Goal: Information Seeking & Learning: Understand process/instructions

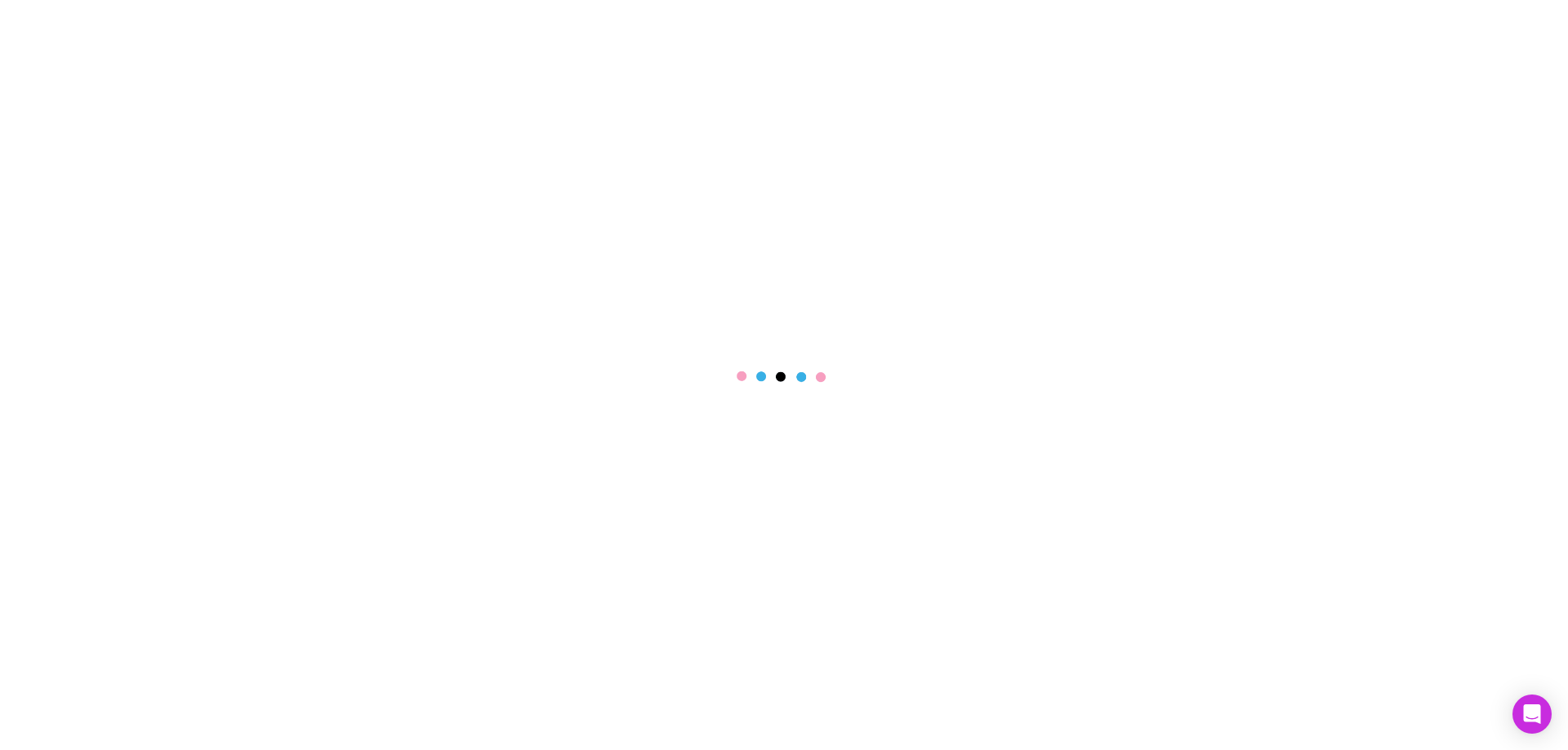
select select "****"
drag, startPoint x: 1527, startPoint y: 431, endPoint x: 1525, endPoint y: 696, distance: 265.0
click at [1527, 433] on main at bounding box center [784, 375] width 1568 height 750
click at [1520, 715] on div "Open Intercom Messenger" at bounding box center [1532, 715] width 43 height 43
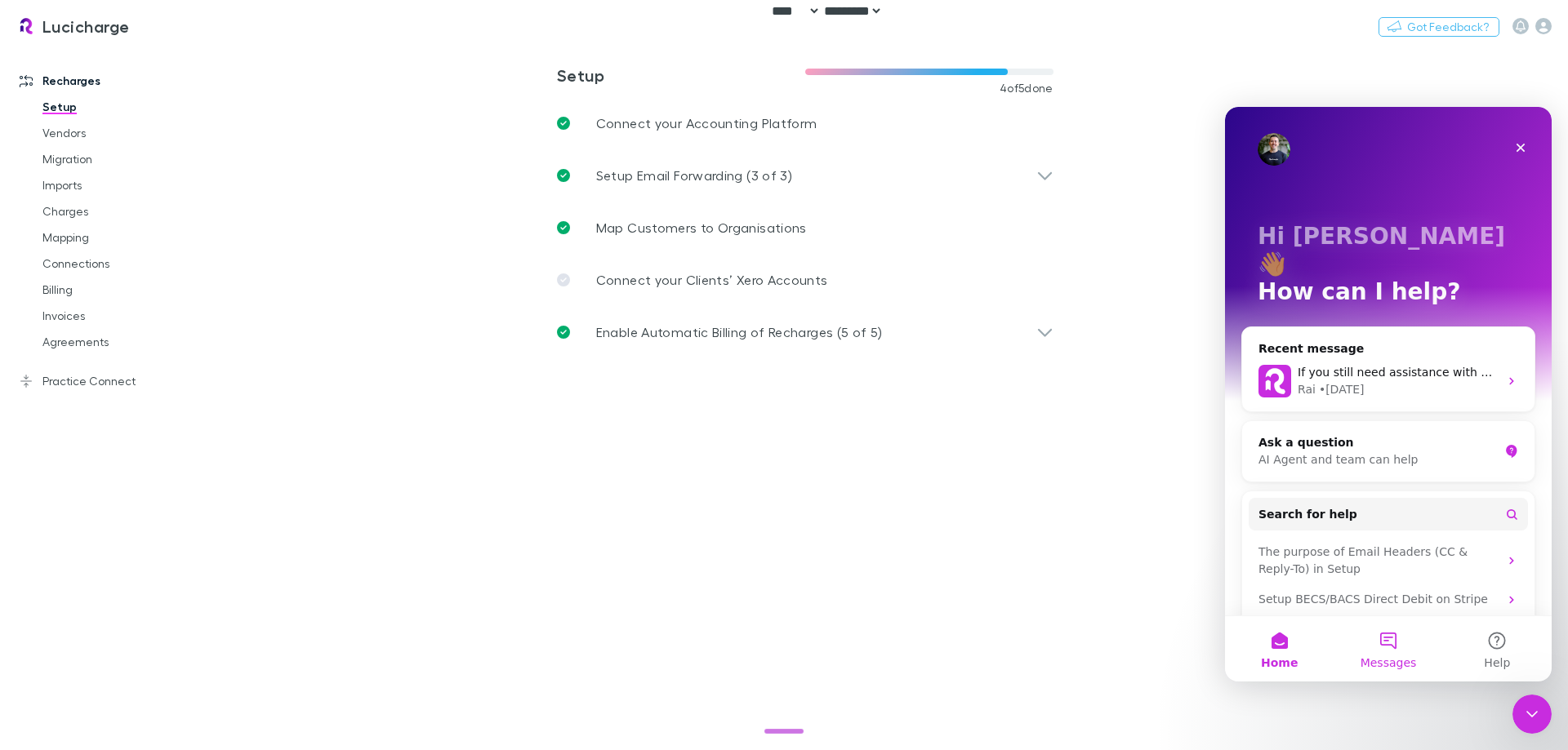
click at [1391, 638] on button "Messages" at bounding box center [1387, 649] width 109 height 65
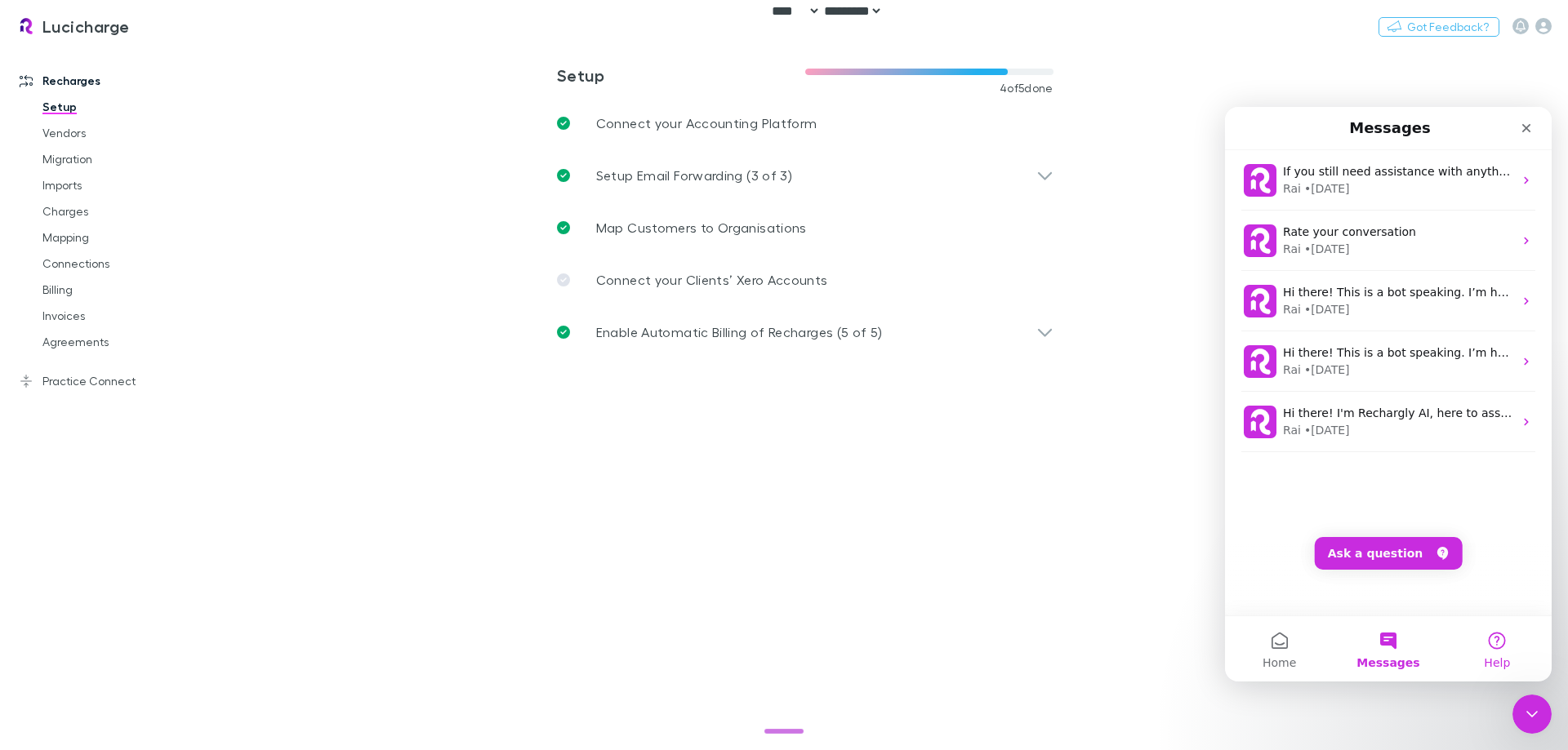
click at [1488, 646] on button "Help" at bounding box center [1497, 649] width 109 height 65
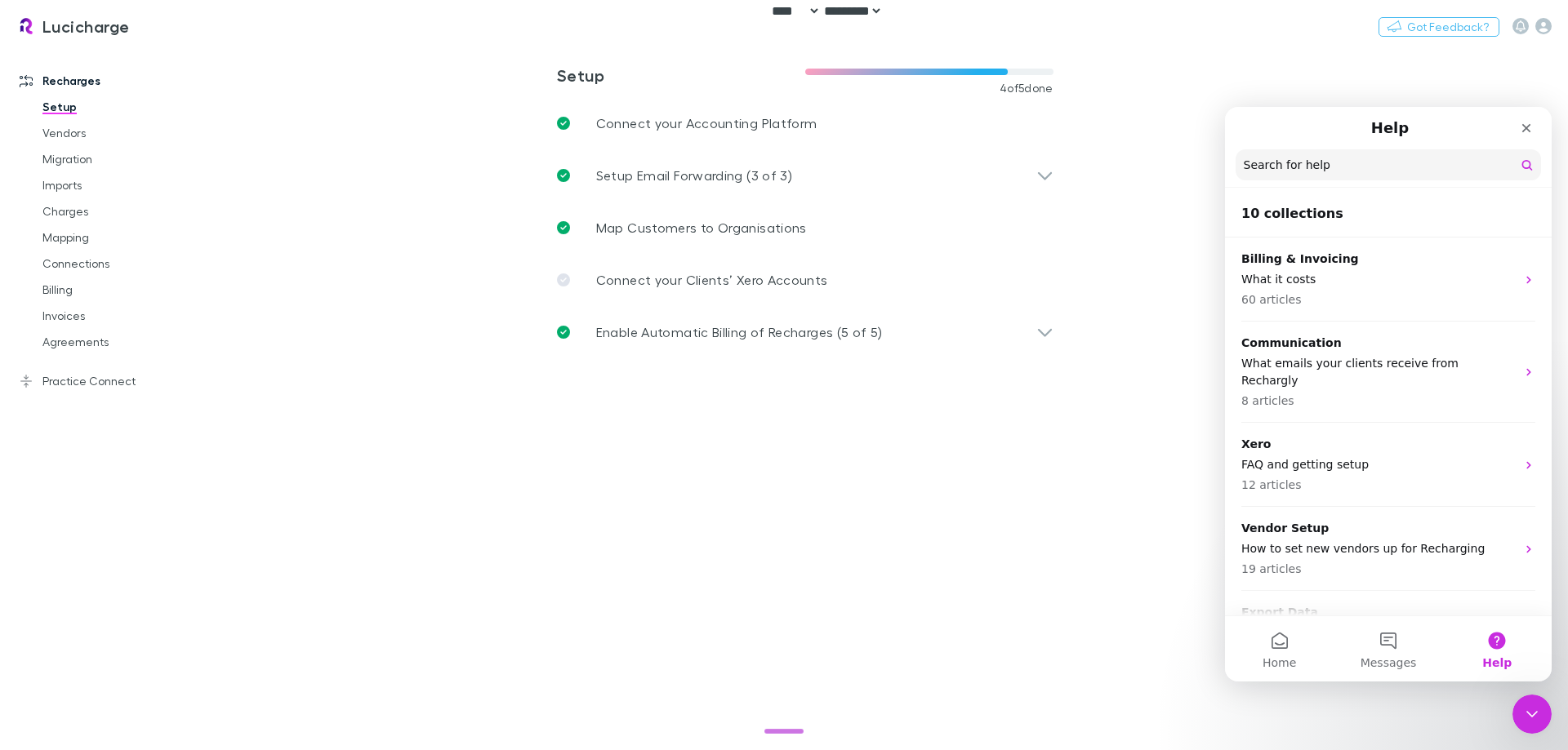
click at [1295, 647] on button "Home" at bounding box center [1279, 649] width 109 height 65
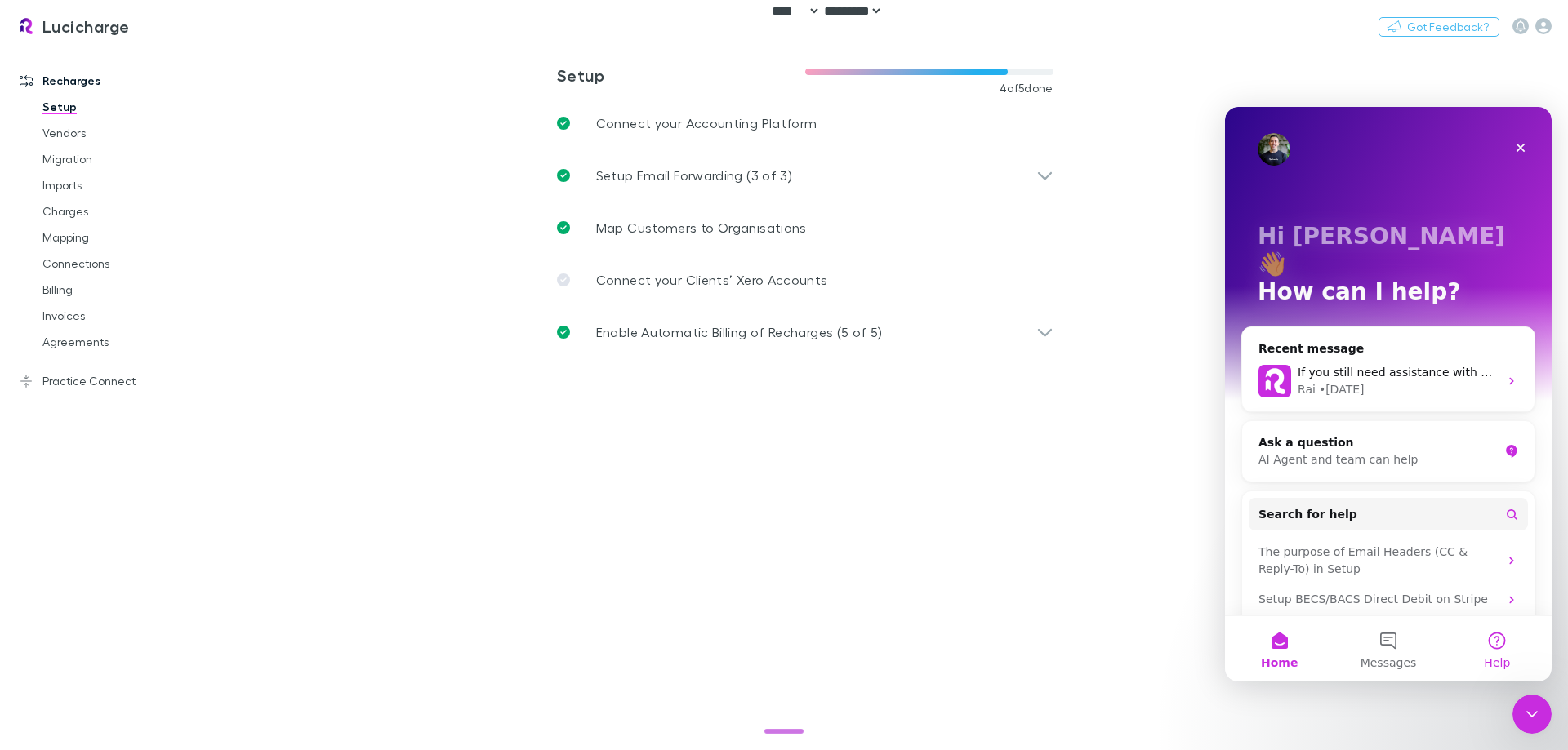
click at [1506, 657] on span "Help" at bounding box center [1496, 663] width 26 height 12
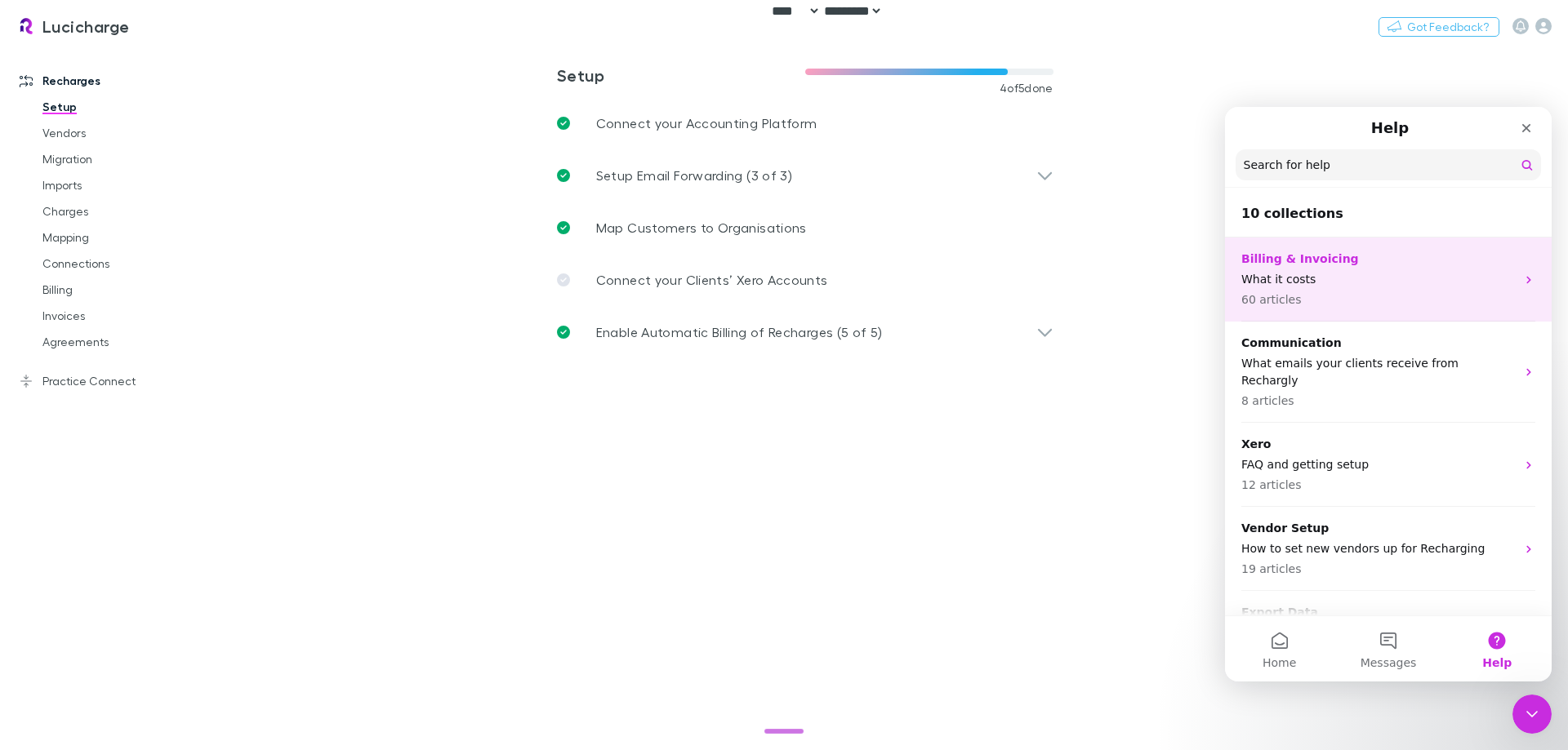
click at [1378, 257] on p "Billing & Invoicing" at bounding box center [1378, 259] width 275 height 17
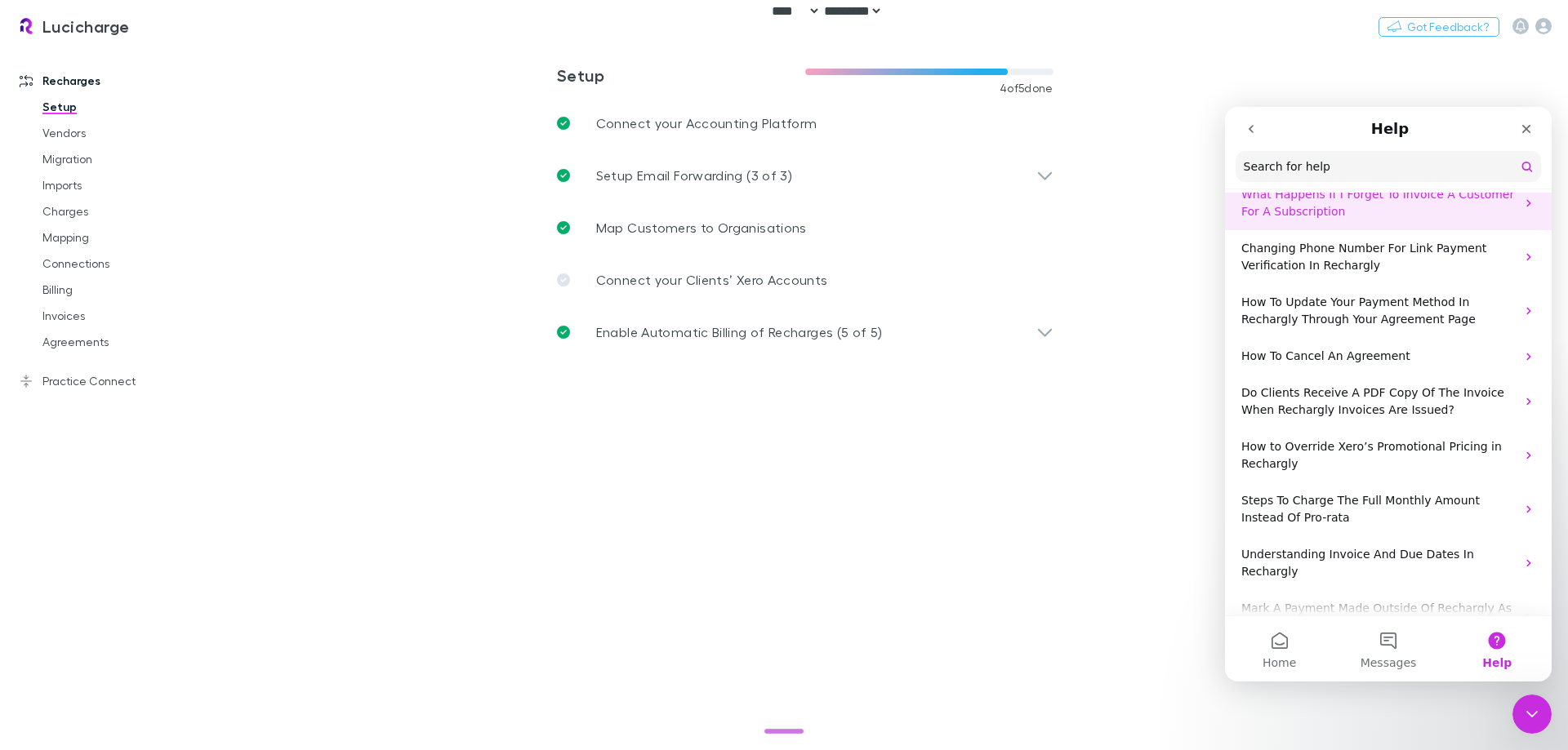
scroll to position [408, 0]
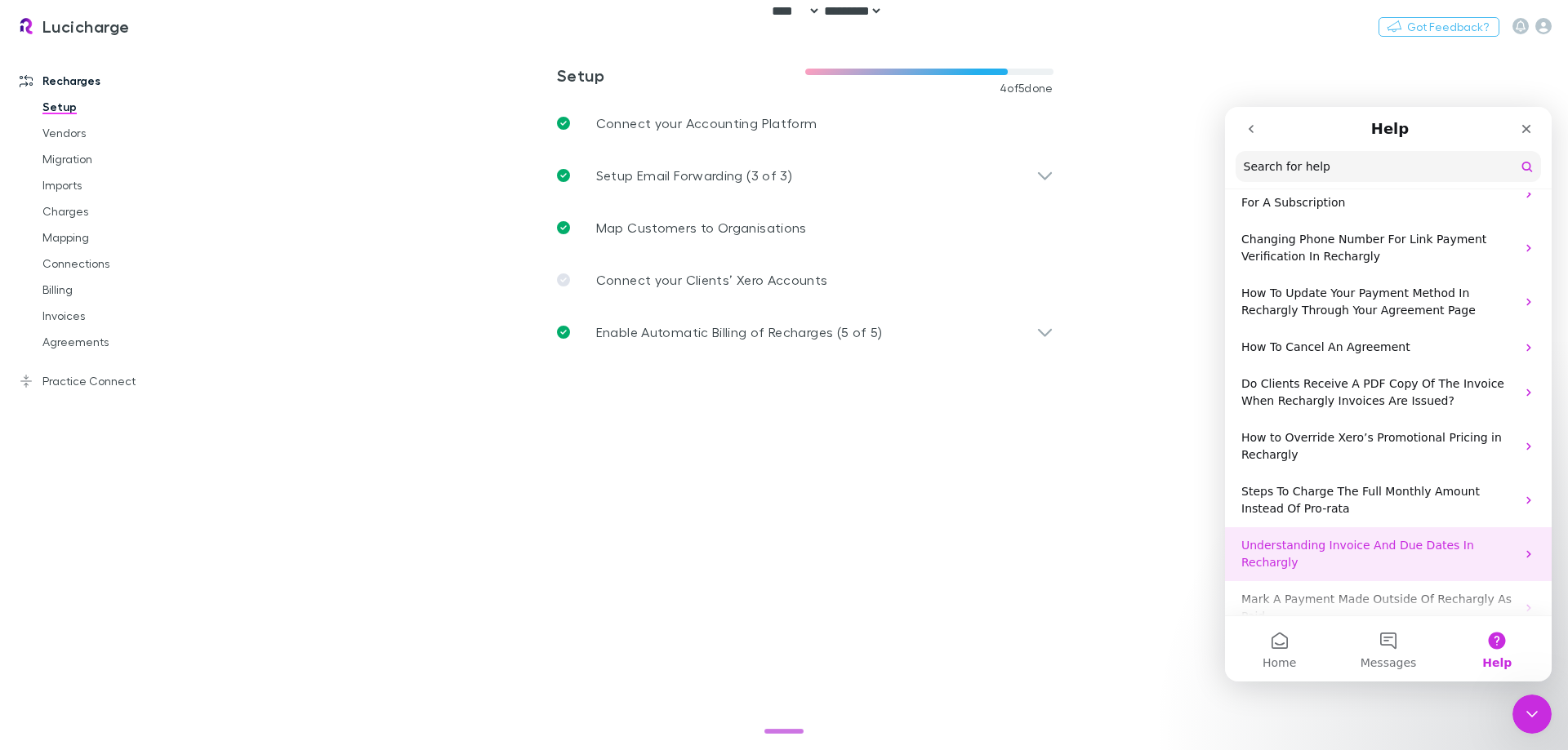
click at [1398, 540] on div "Understanding Invoice And Due Dates In Rechargly" at bounding box center [1387, 554] width 327 height 54
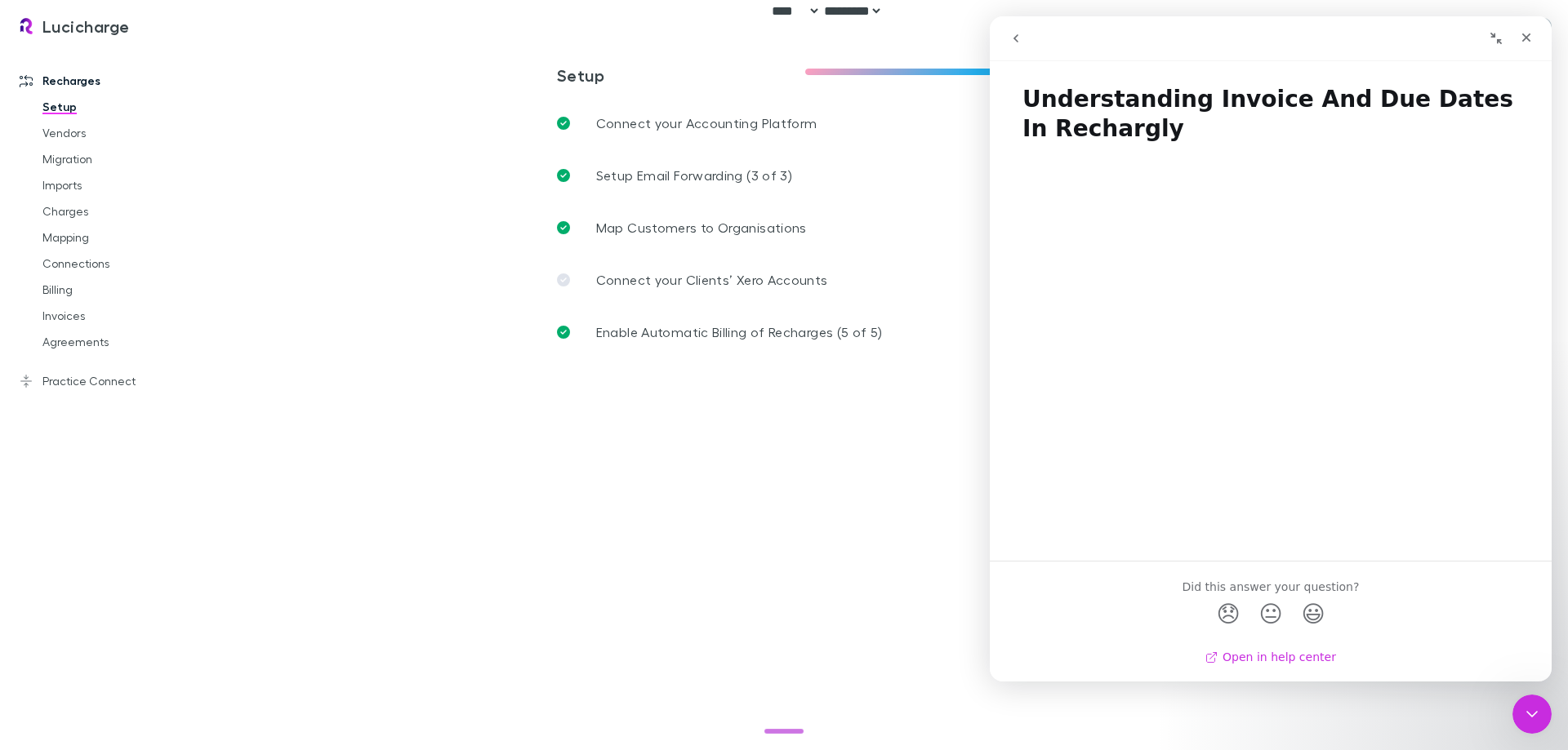
click at [1288, 652] on link "Open in help center" at bounding box center [1271, 657] width 130 height 13
click at [1015, 43] on icon "go back" at bounding box center [1015, 38] width 13 height 13
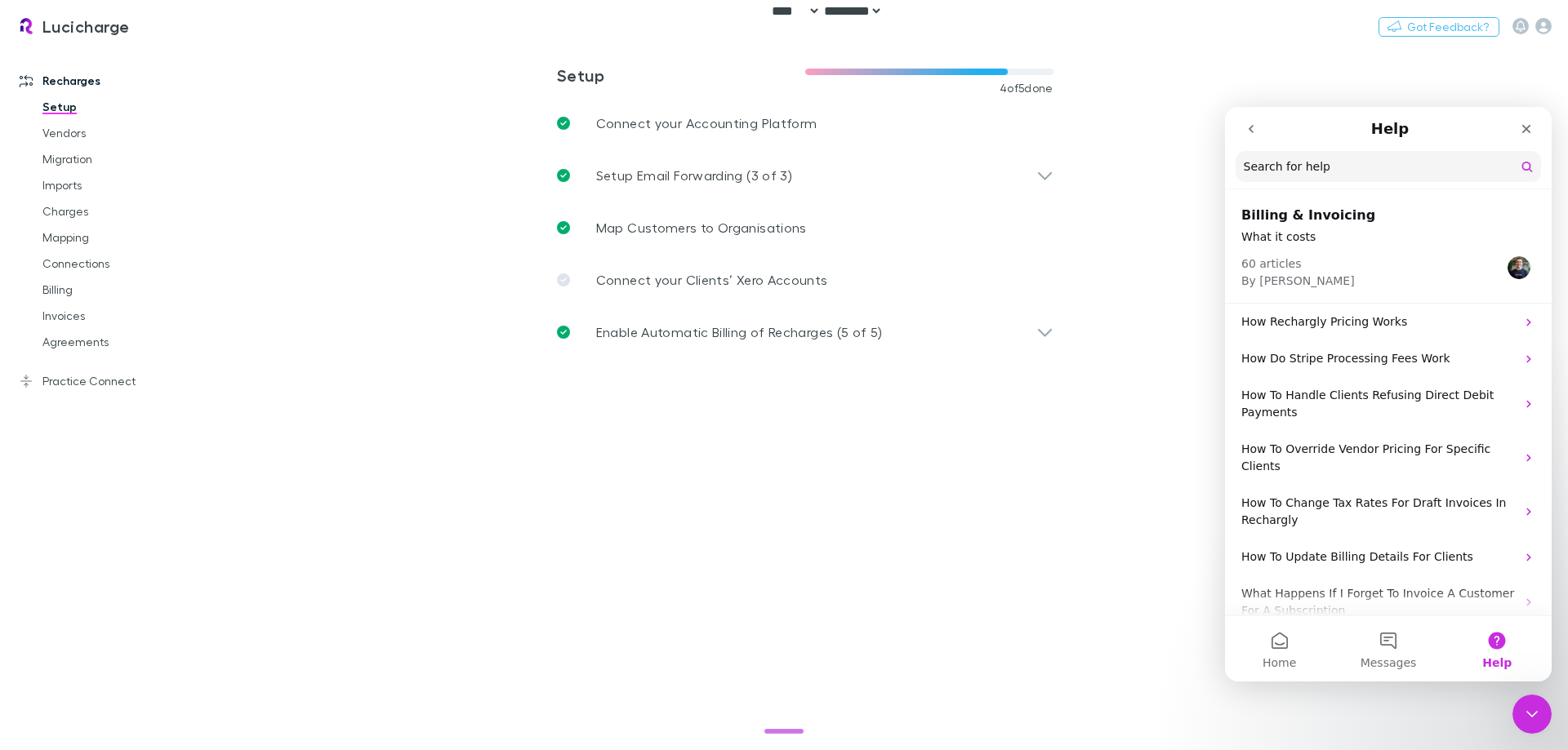
click at [1252, 135] on button "go back" at bounding box center [1250, 128] width 31 height 31
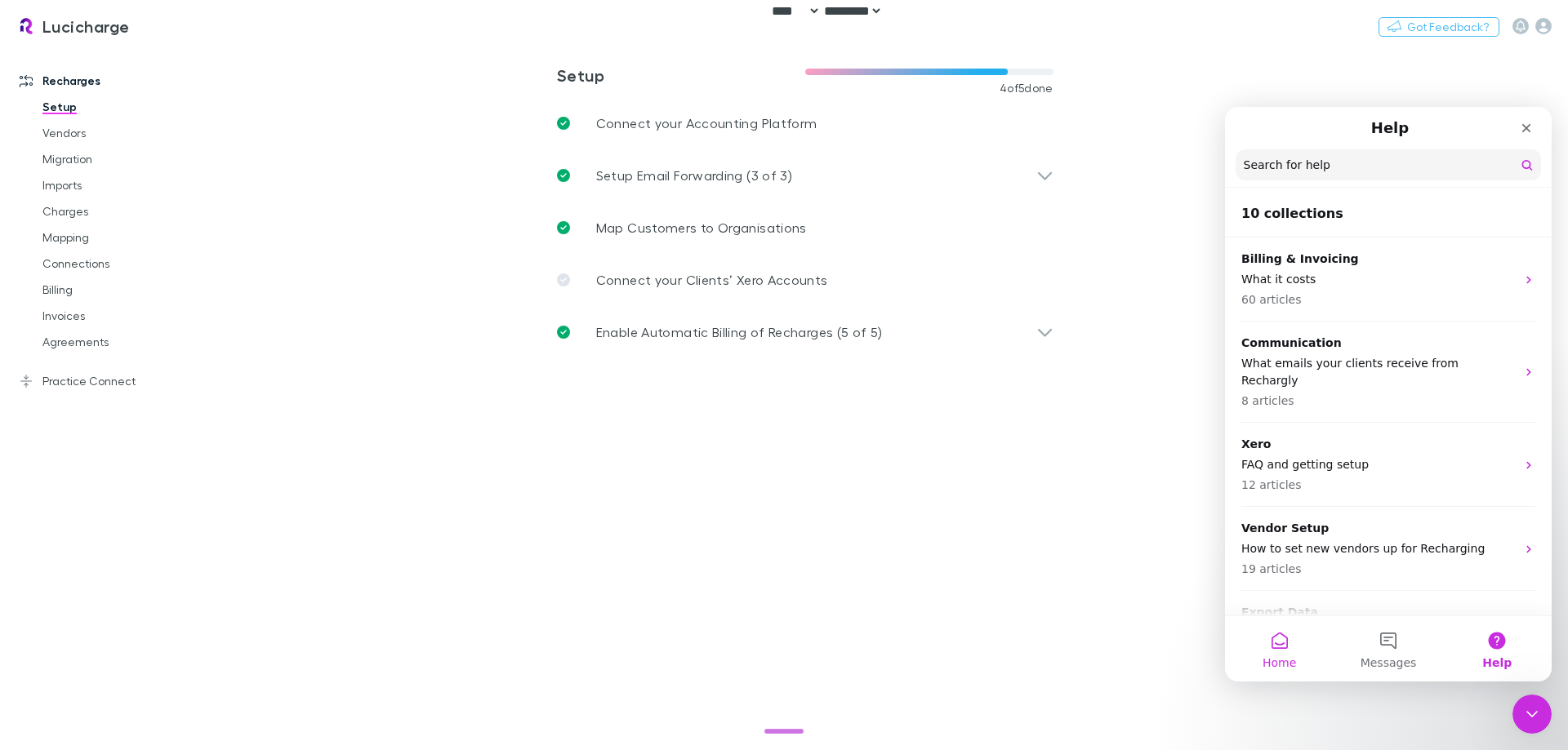
click at [1303, 650] on button "Home" at bounding box center [1279, 649] width 109 height 65
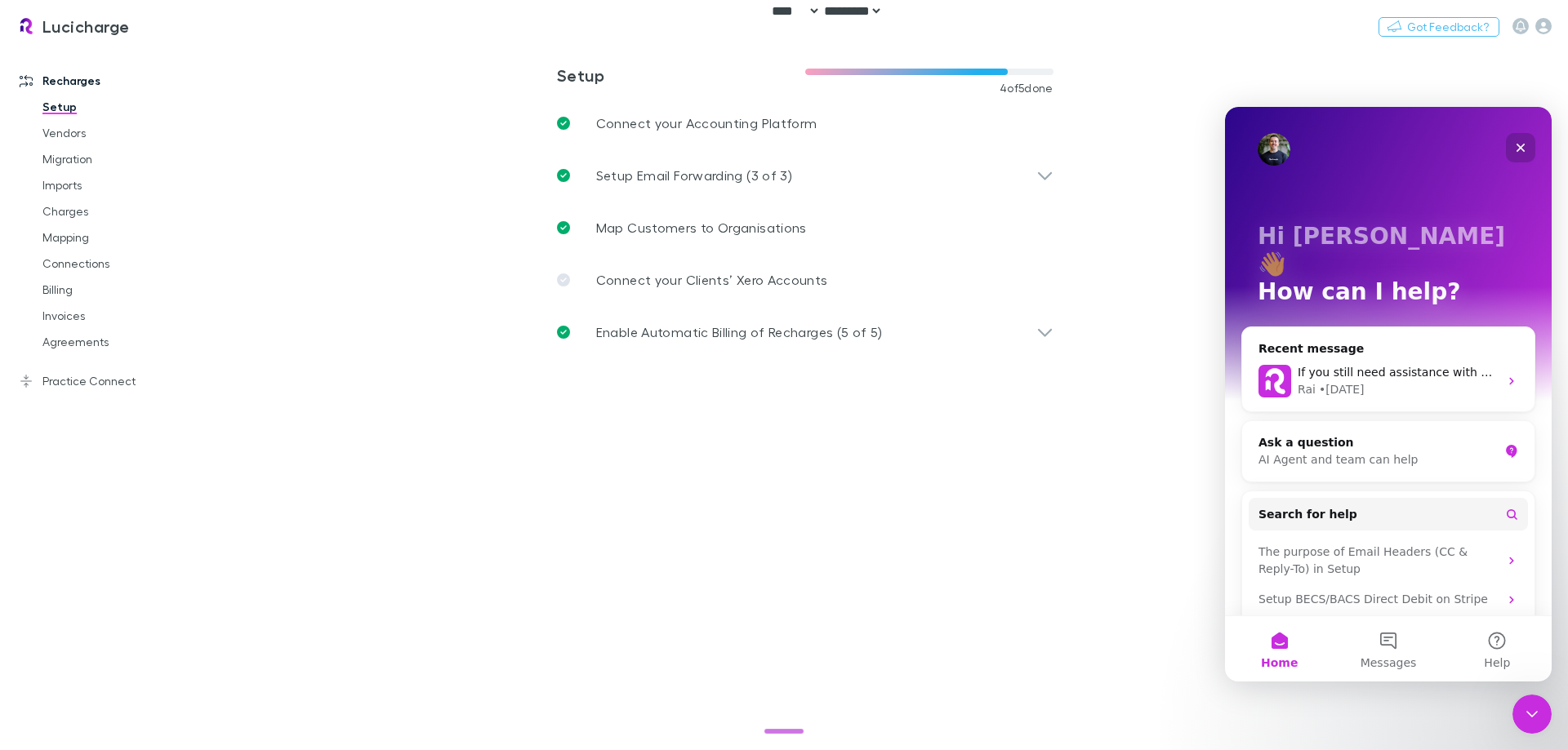
click at [1523, 148] on icon "Close" at bounding box center [1520, 147] width 13 height 13
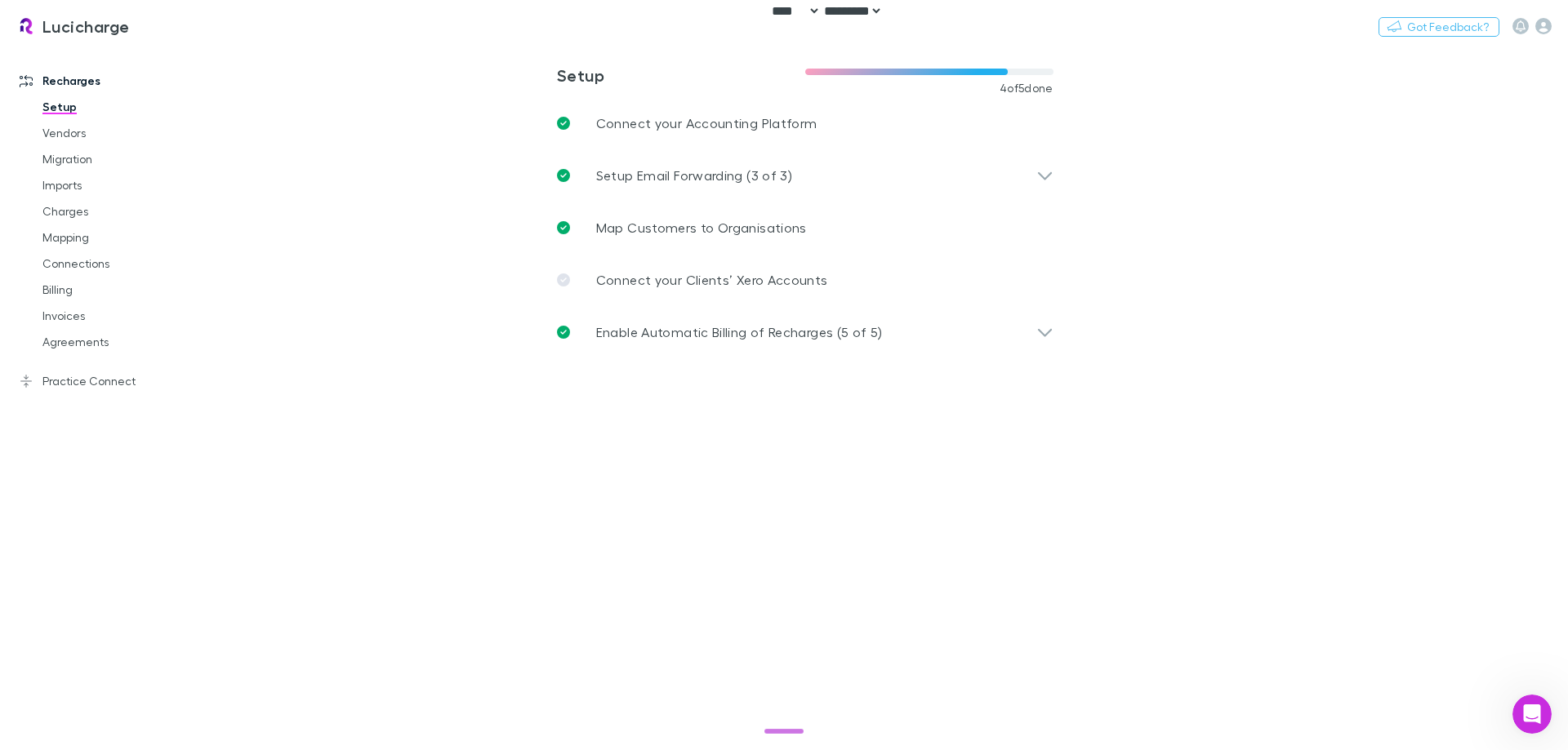
scroll to position [0, 0]
click at [59, 339] on link "Agreements" at bounding box center [123, 342] width 195 height 26
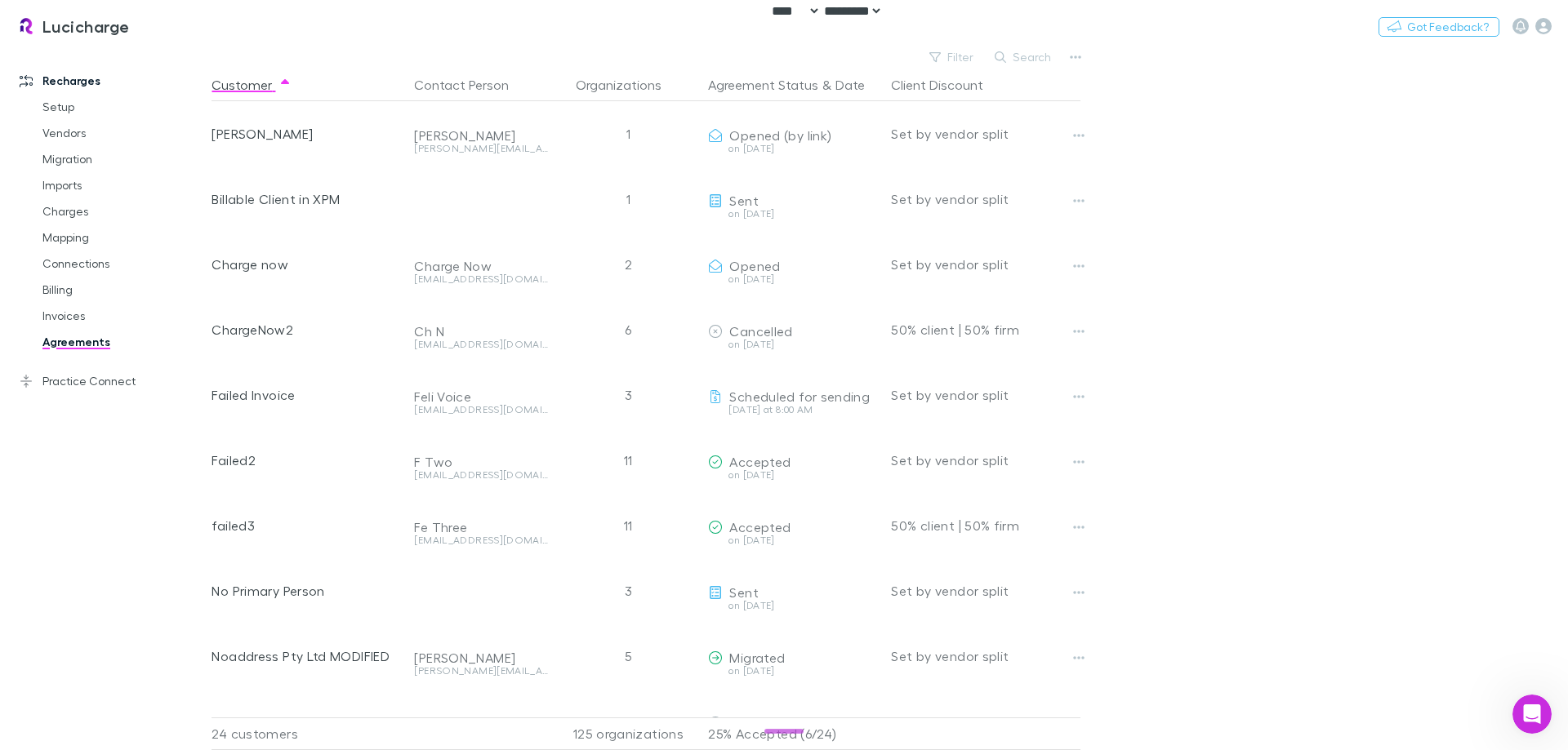
click at [1197, 332] on main "Filter Search Customer Contact Person Organizations Agreement Status & Date Cli…" at bounding box center [889, 397] width 1357 height 705
click at [63, 468] on div "Recharges Setup Vendors Migration Imports Charges Mapping Connections Billing I…" at bounding box center [112, 393] width 223 height 685
click at [1267, 140] on main "Filter Search Customer Contact Person Organizations Agreement Status & Date Cli…" at bounding box center [889, 397] width 1357 height 705
click at [89, 383] on link "Practice Connect" at bounding box center [112, 381] width 217 height 26
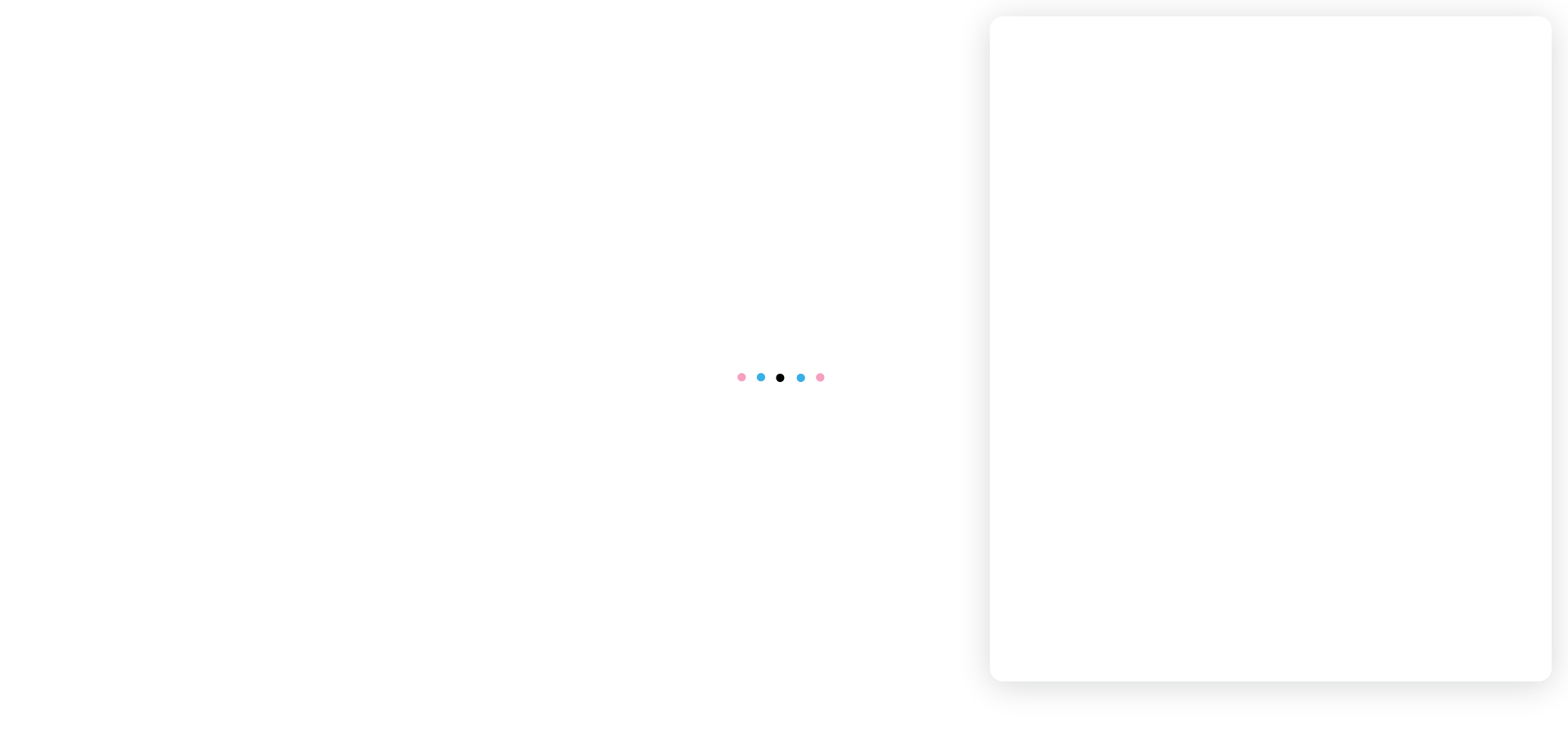
select select "****"
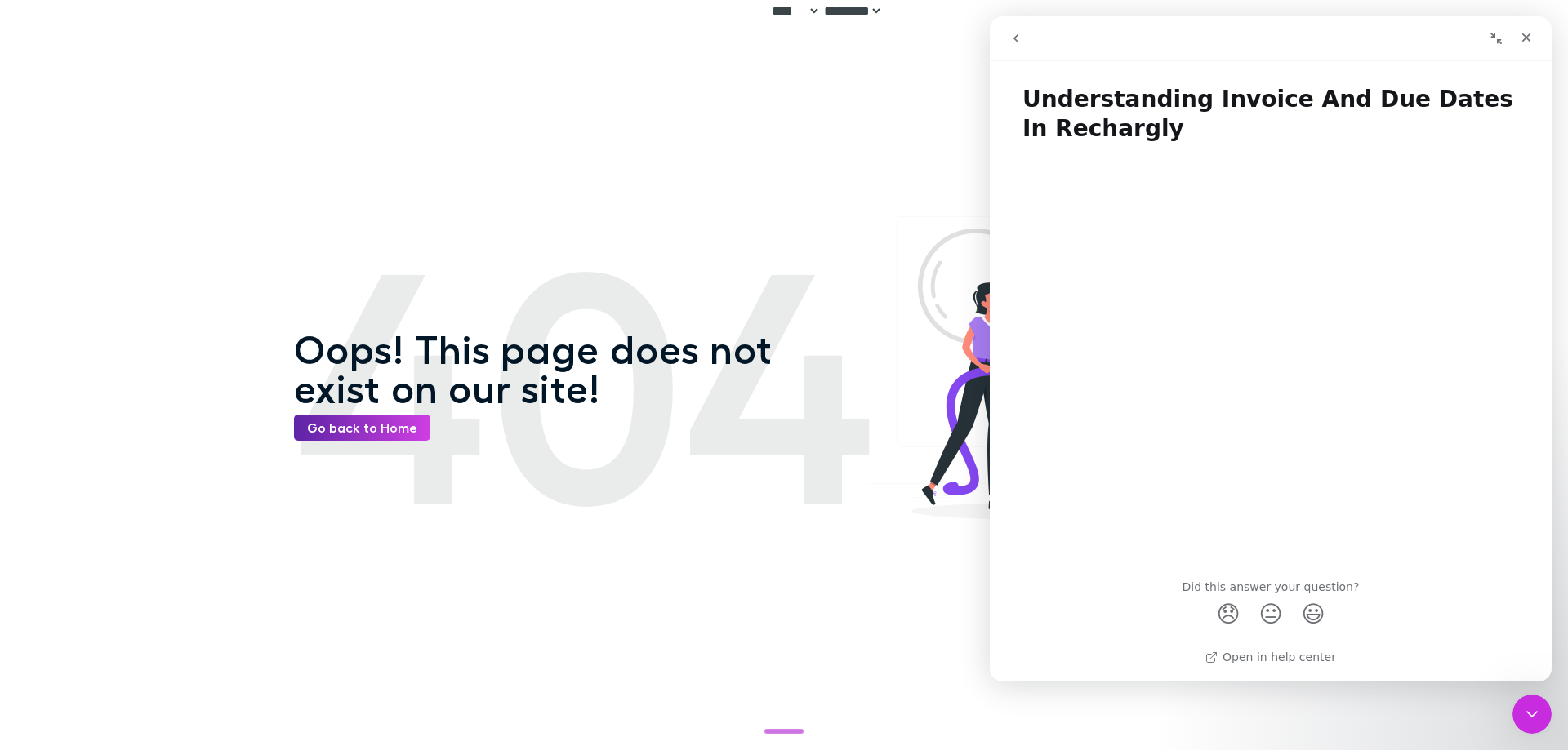
click at [0, 532] on main "404 Oops! This page does not exist on our site! Go back to Home" at bounding box center [784, 375] width 1568 height 750
click at [1023, 40] on button "go back" at bounding box center [1015, 38] width 31 height 31
click at [372, 430] on link "Go back to Home" at bounding box center [362, 428] width 136 height 26
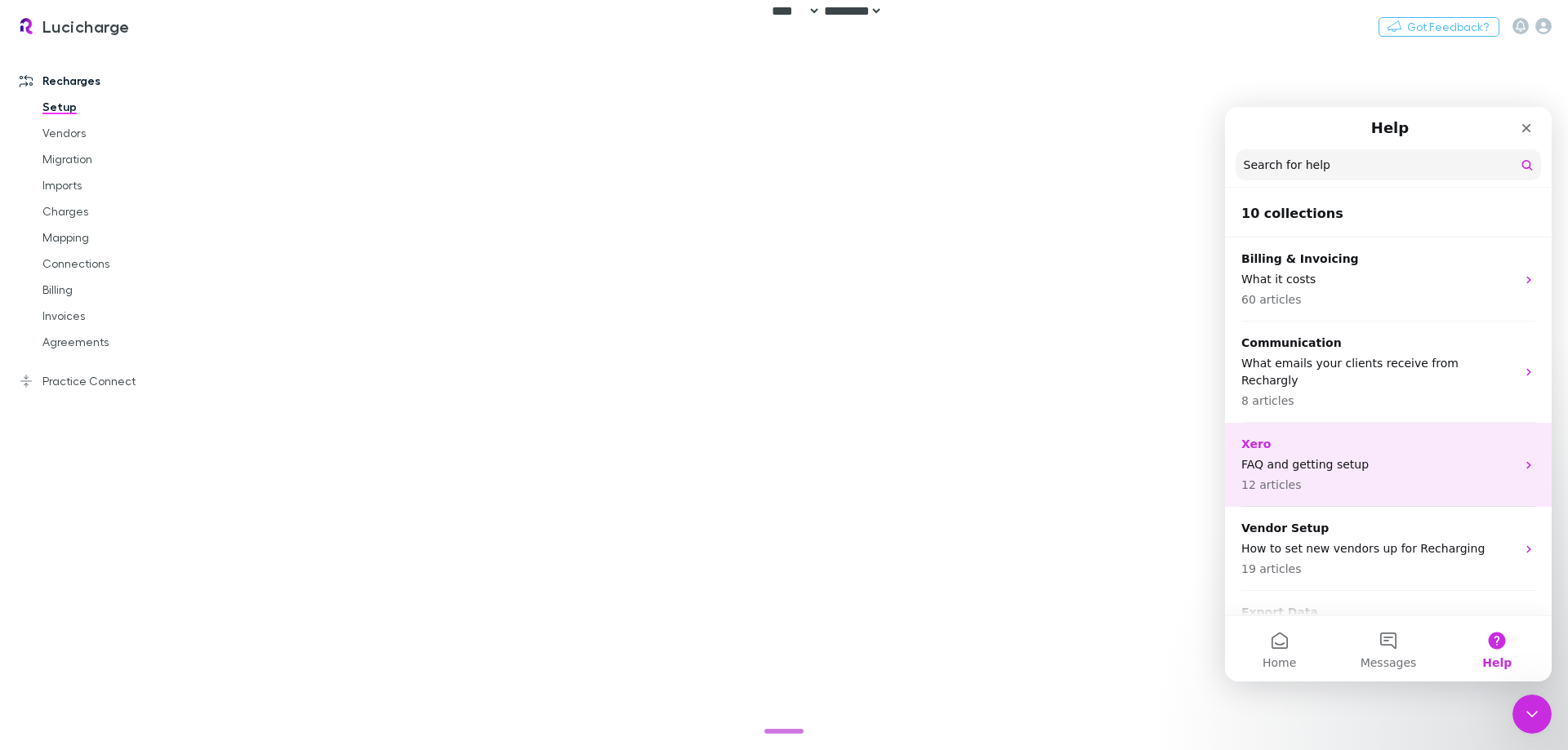
click at [1357, 438] on div "Xero FAQ and getting setup 12 articles" at bounding box center [1378, 464] width 275 height 58
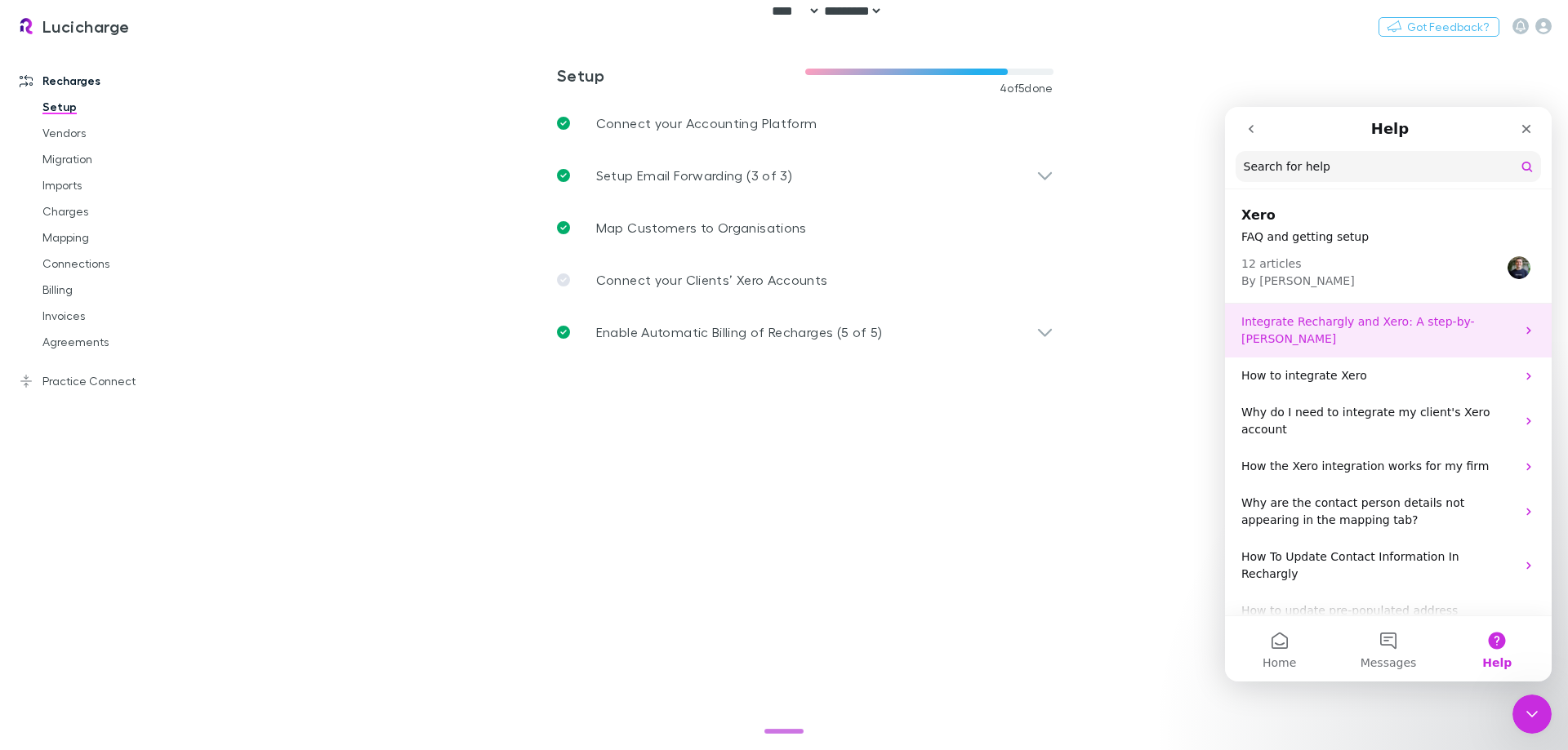
click at [1370, 338] on div "Integrate Rechargly and Xero: A step-by-step guide" at bounding box center [1387, 330] width 327 height 54
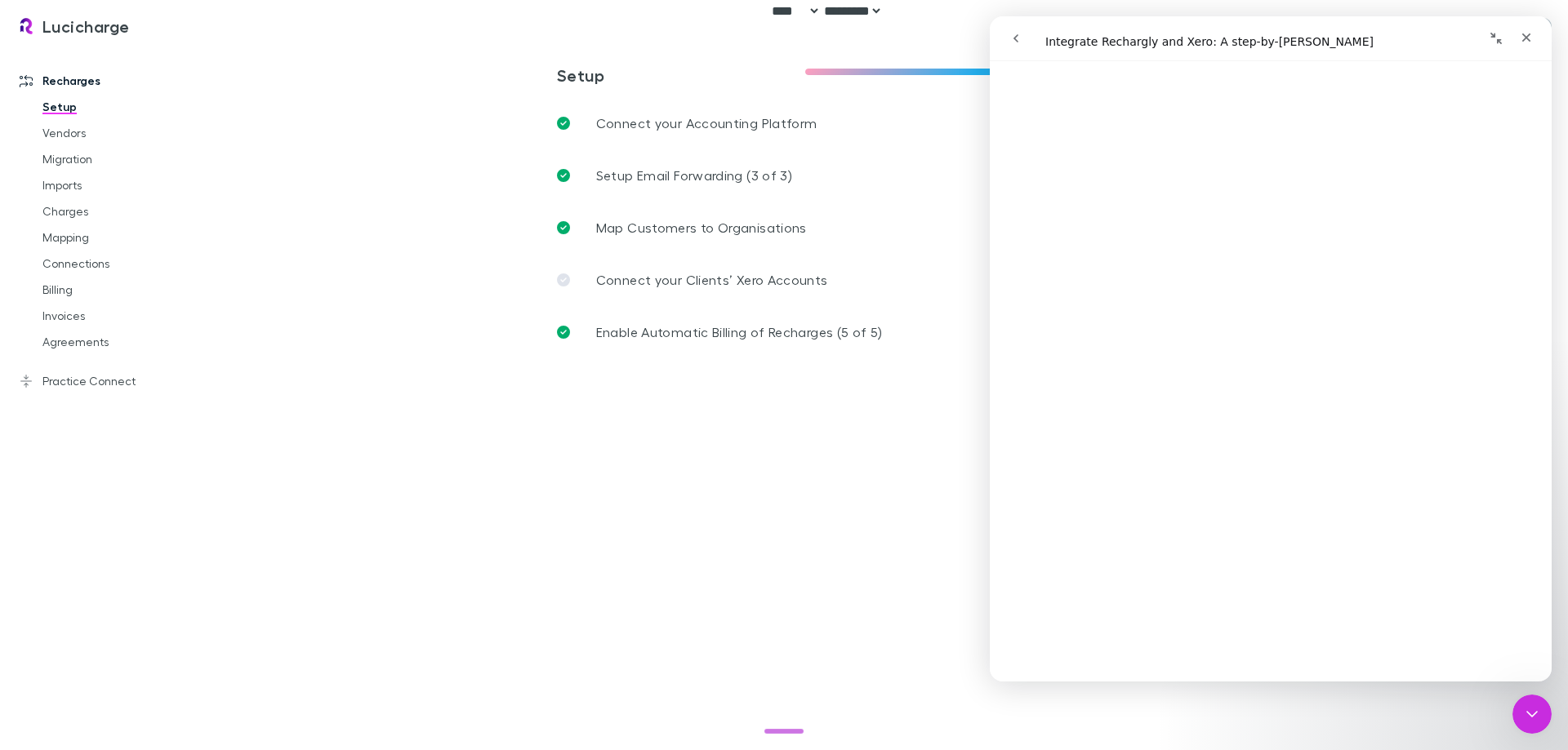
scroll to position [570, 0]
click at [226, 212] on main "**********" at bounding box center [889, 397] width 1357 height 705
click at [52, 121] on link "Vendors" at bounding box center [123, 132] width 195 height 26
click at [1016, 40] on icon "go back" at bounding box center [1015, 39] width 5 height 8
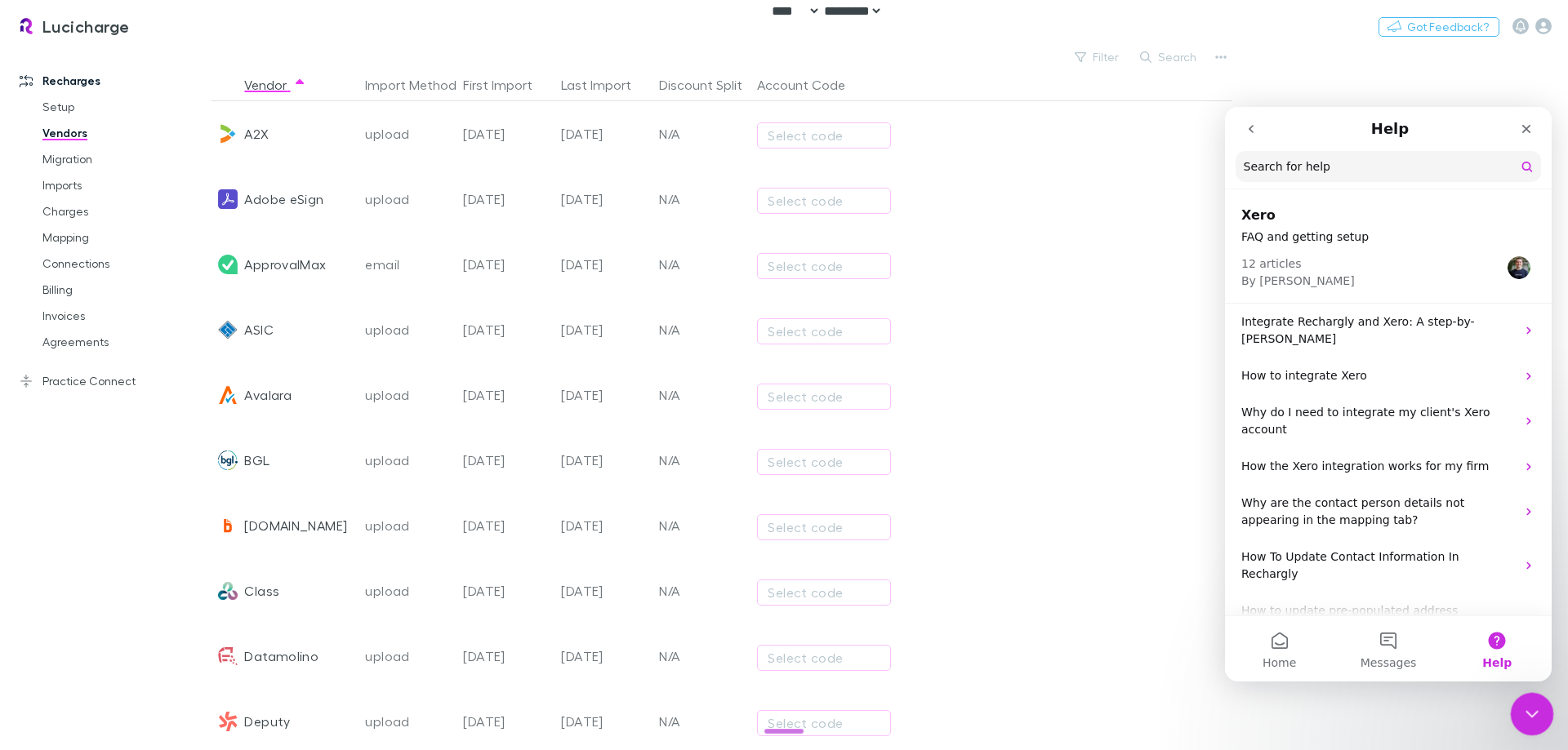
click at [1526, 718] on icon "Close Intercom Messenger" at bounding box center [1529, 712] width 20 height 20
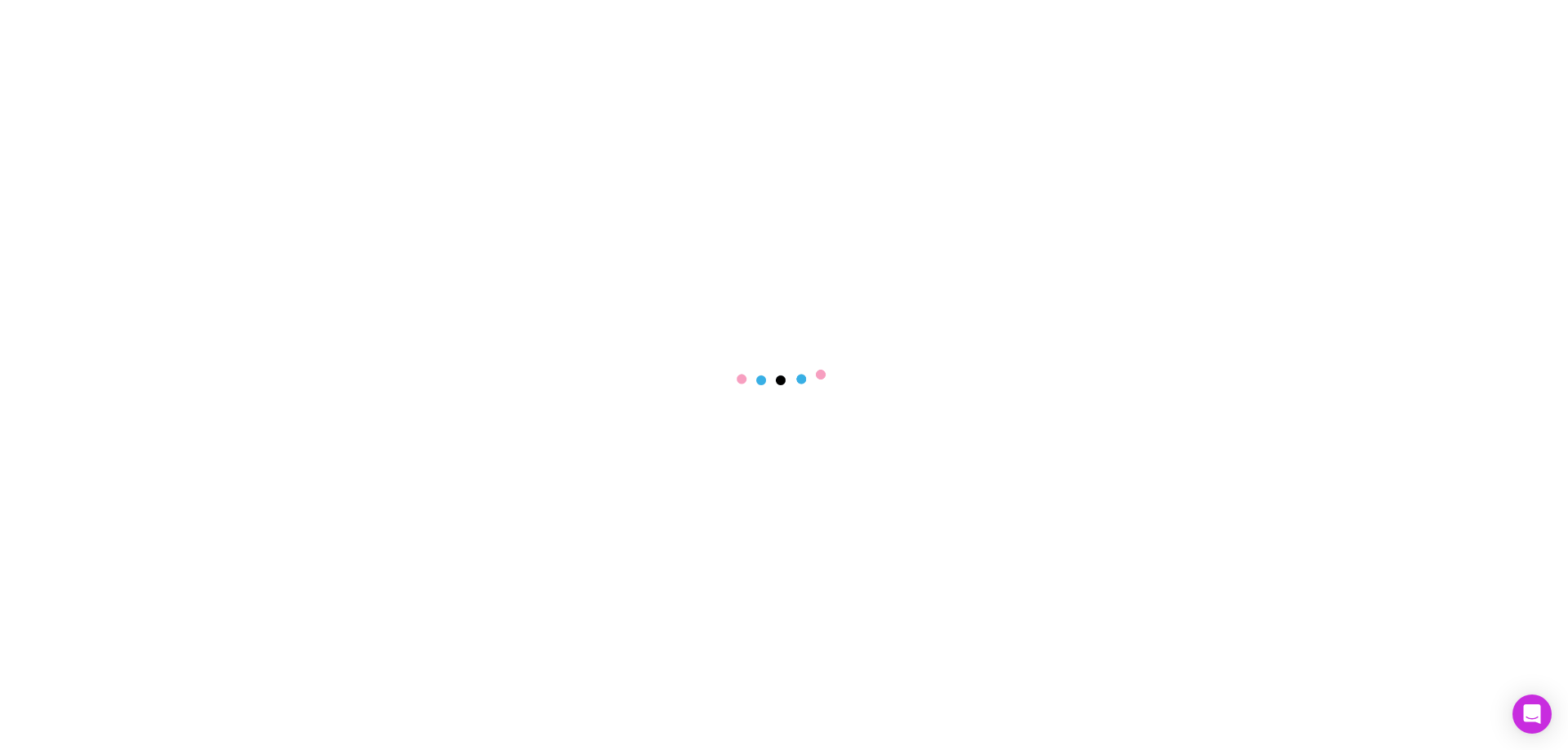
select select "****"
